Goal: Transaction & Acquisition: Purchase product/service

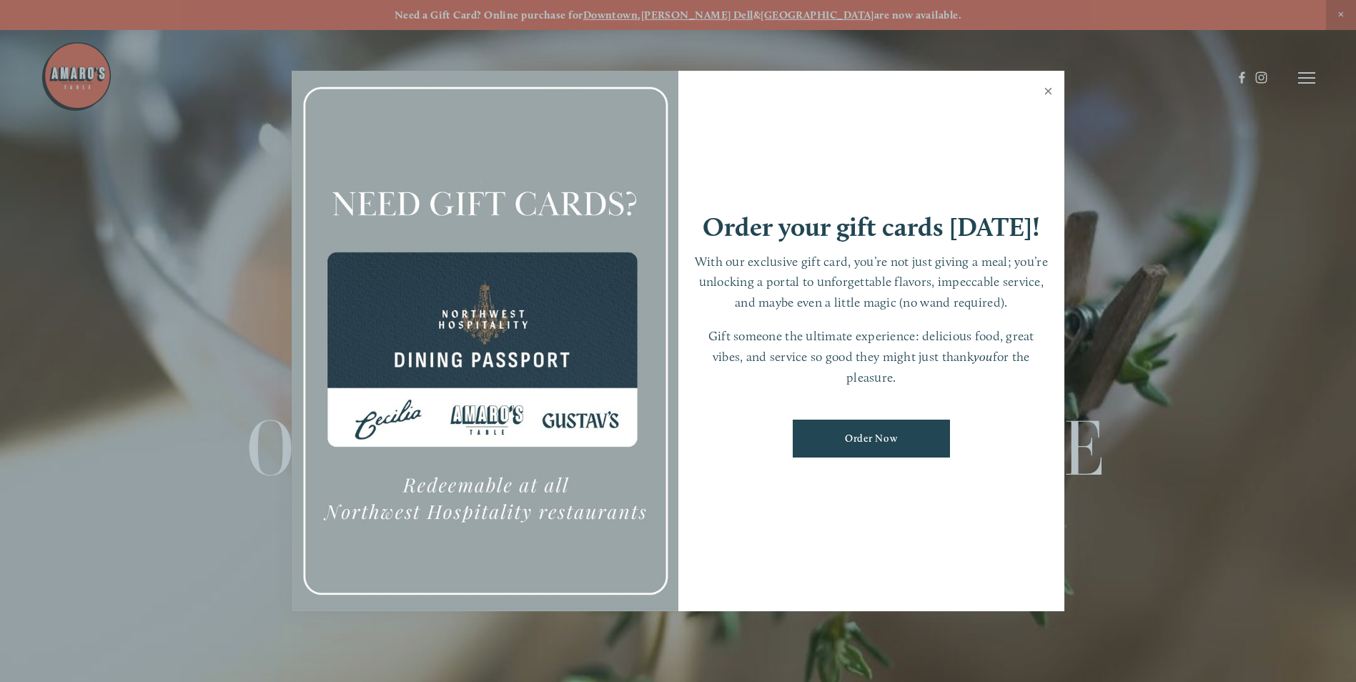
click at [1052, 86] on link "Close" at bounding box center [1048, 93] width 28 height 40
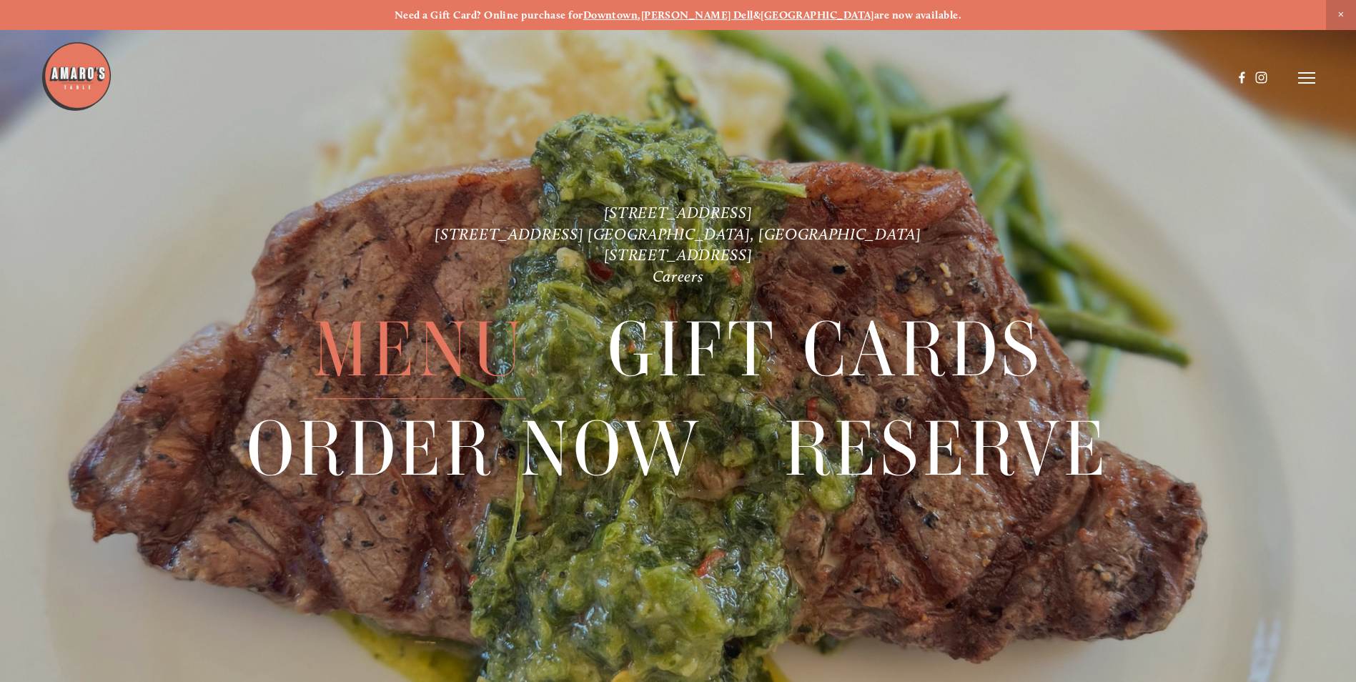
click at [403, 367] on span "Menu" at bounding box center [419, 350] width 213 height 98
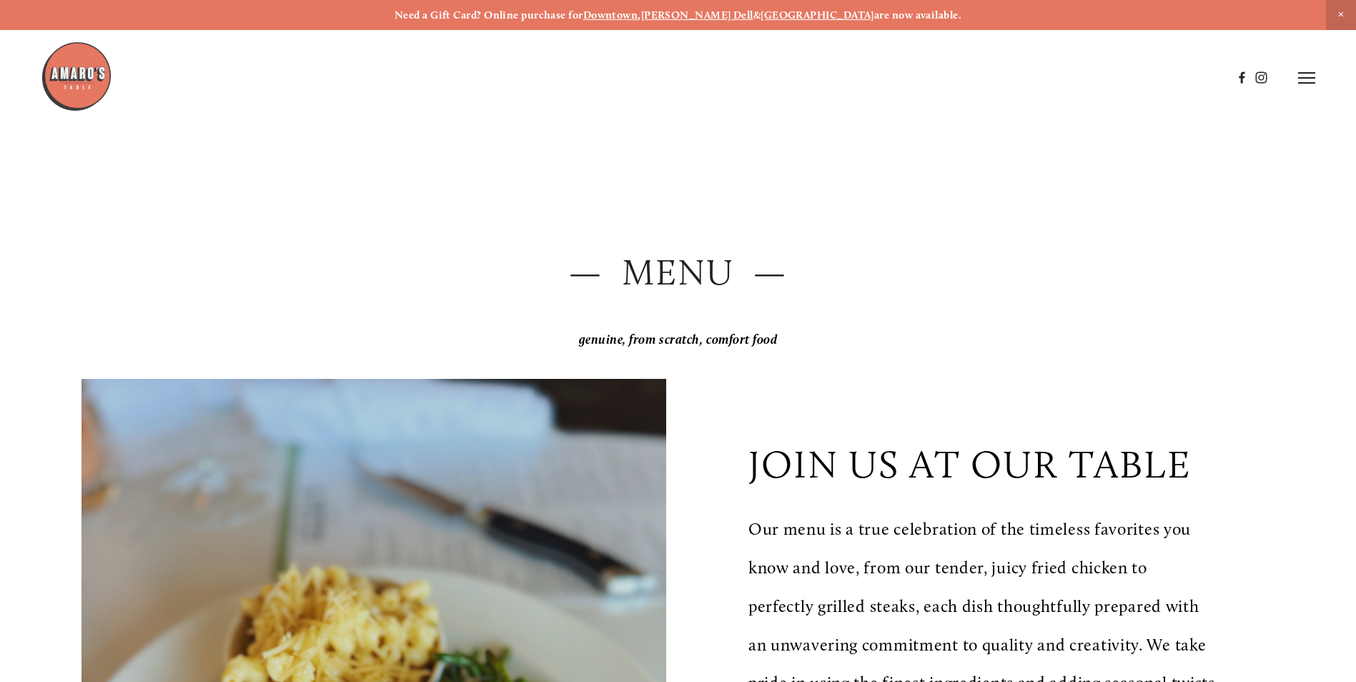
click at [1300, 81] on icon at bounding box center [1306, 77] width 17 height 13
click at [1004, 81] on span "Menu" at bounding box center [1008, 78] width 29 height 14
click at [1312, 82] on icon at bounding box center [1306, 77] width 17 height 13
click at [1060, 76] on span "Order Now" at bounding box center [1063, 78] width 58 height 14
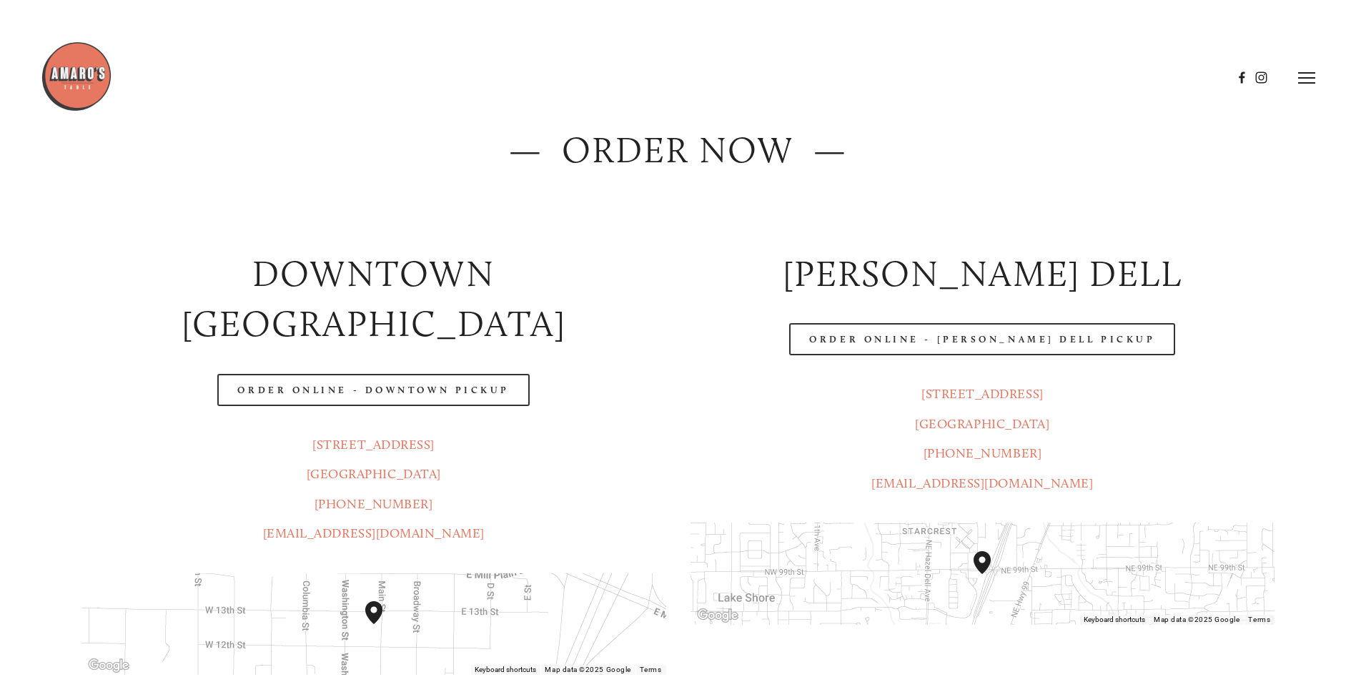
scroll to position [119, 0]
